Goal: Transaction & Acquisition: Purchase product/service

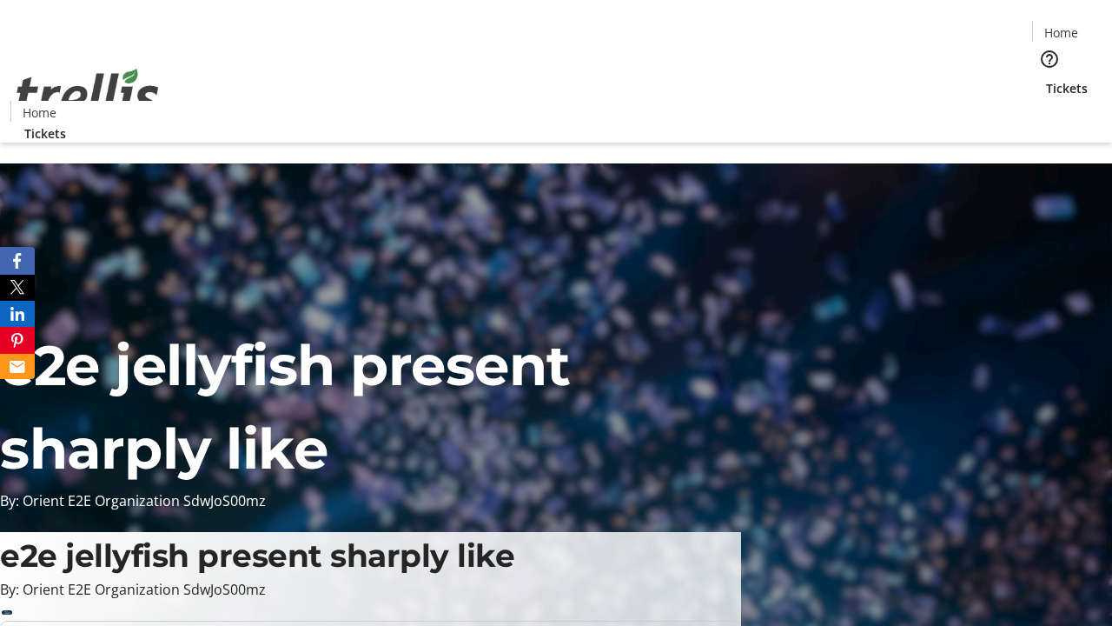
click at [1046, 79] on span "Tickets" at bounding box center [1067, 88] width 42 height 18
